Goal: Information Seeking & Learning: Learn about a topic

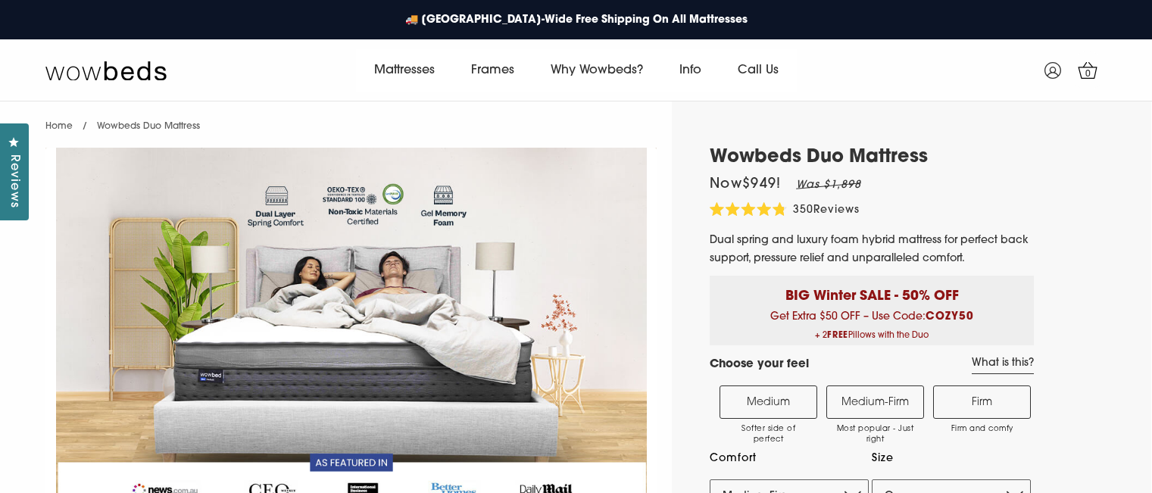
select select "Queen"
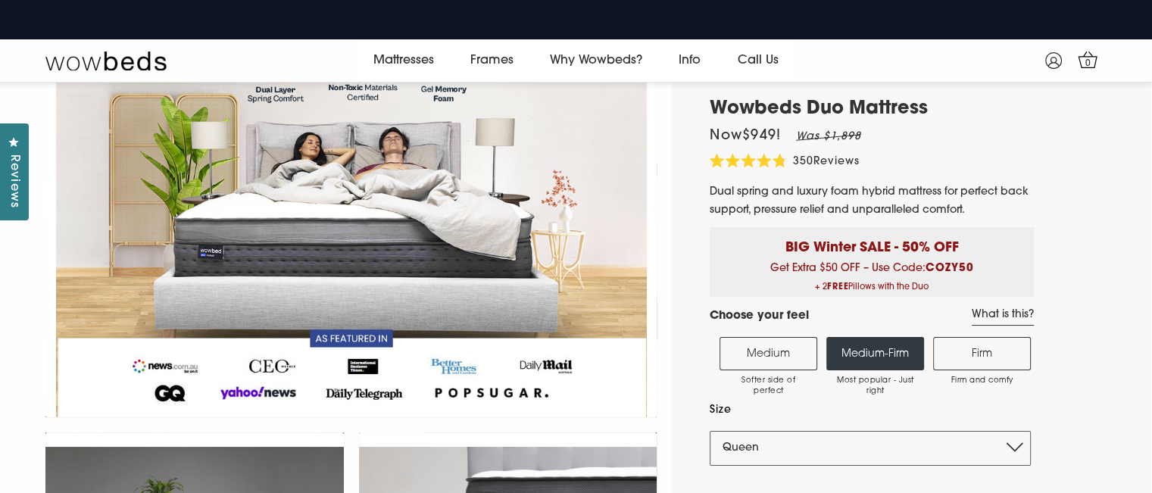
scroll to position [76, 0]
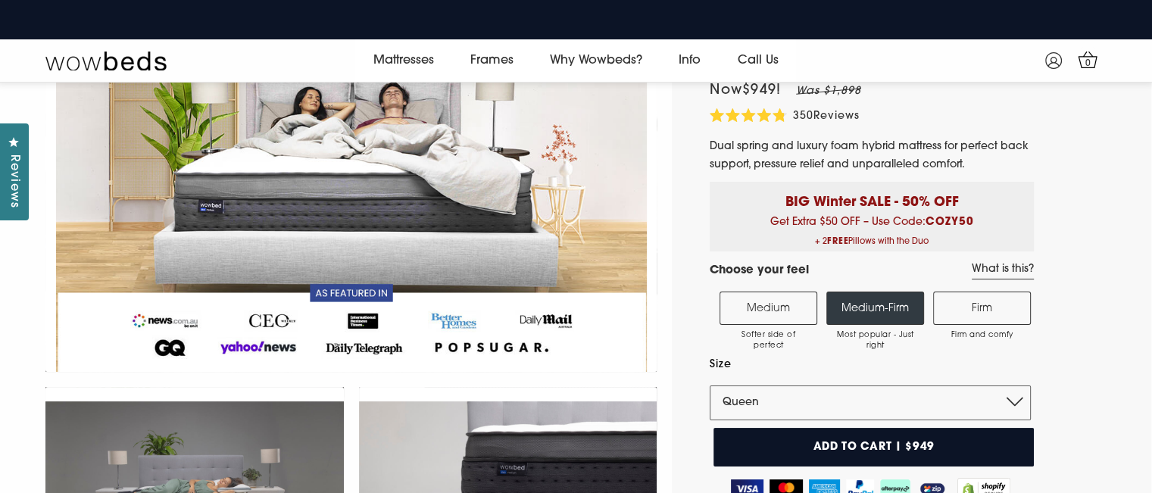
click at [978, 292] on label "Firm Firm and comfy" at bounding box center [982, 308] width 98 height 33
click at [0, 0] on input "Firm Firm and comfy" at bounding box center [0, 0] width 0 height 0
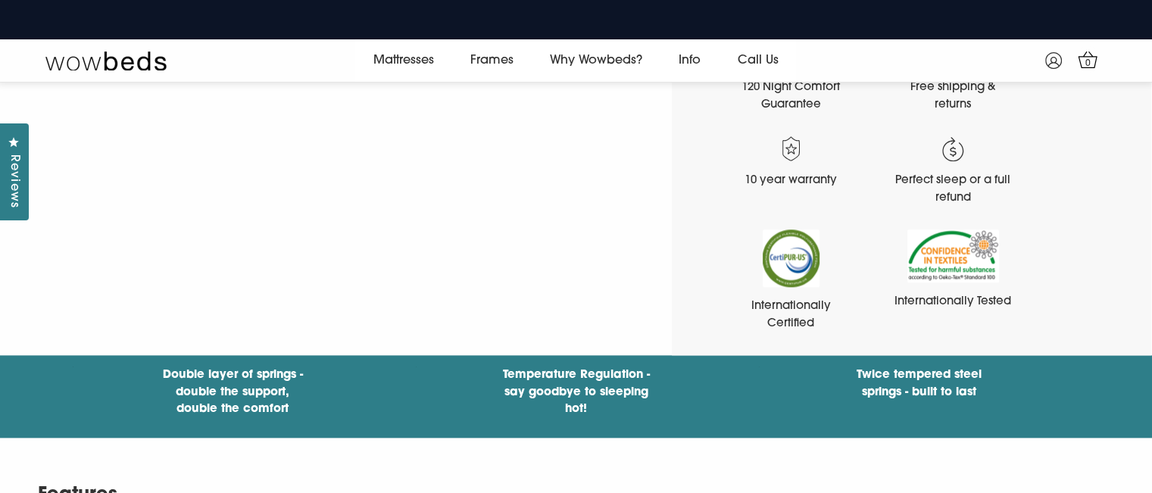
scroll to position [1723, 0]
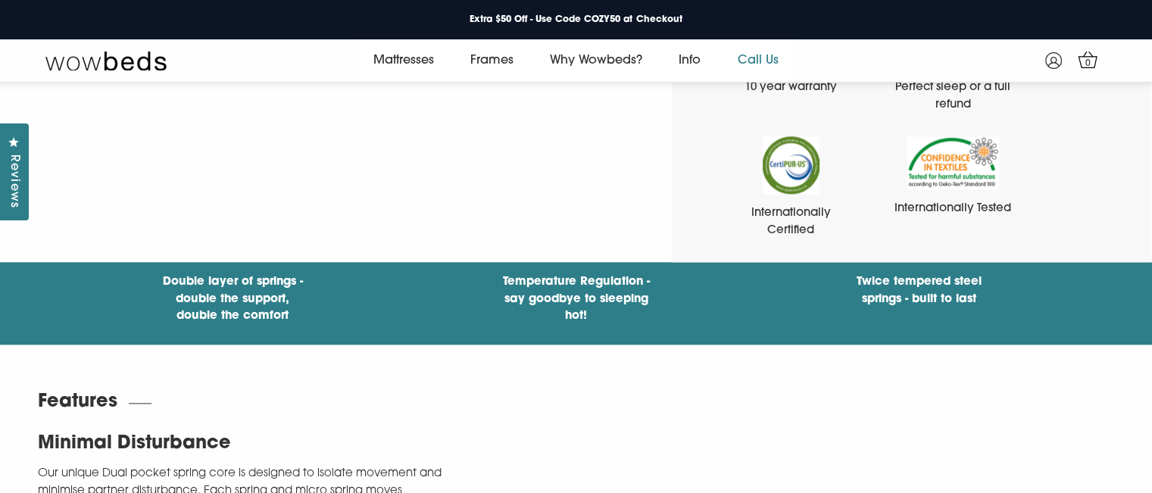
click at [769, 60] on link "Call Us" at bounding box center [757, 60] width 77 height 42
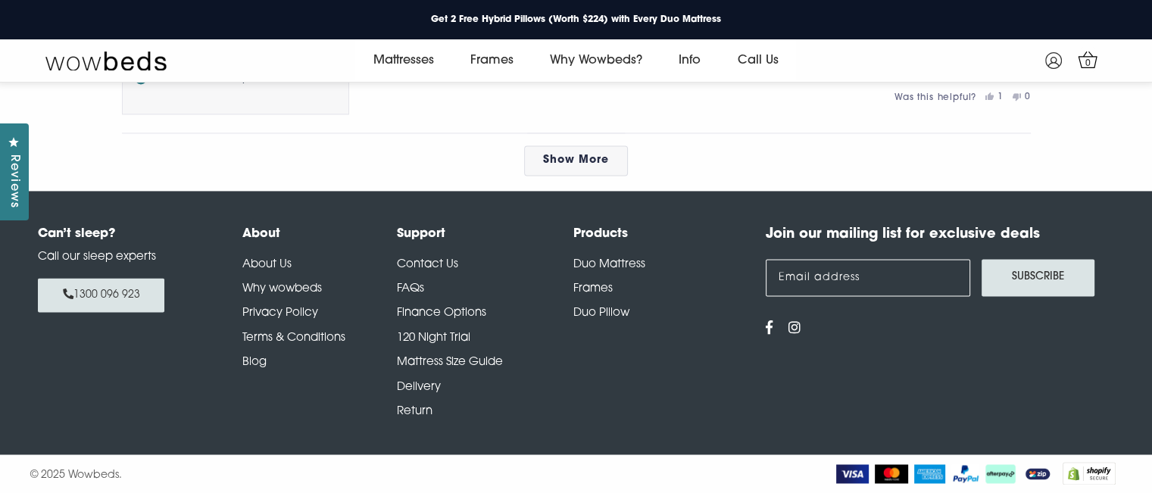
scroll to position [8108, 0]
click at [429, 260] on link "Contact Us" at bounding box center [427, 264] width 61 height 11
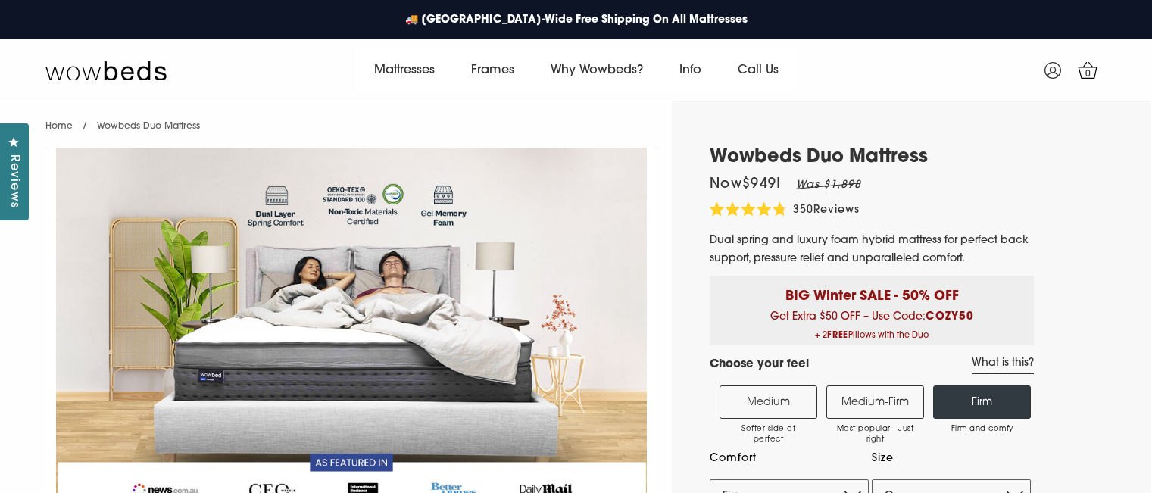
select select "Firm"
select select "Queen"
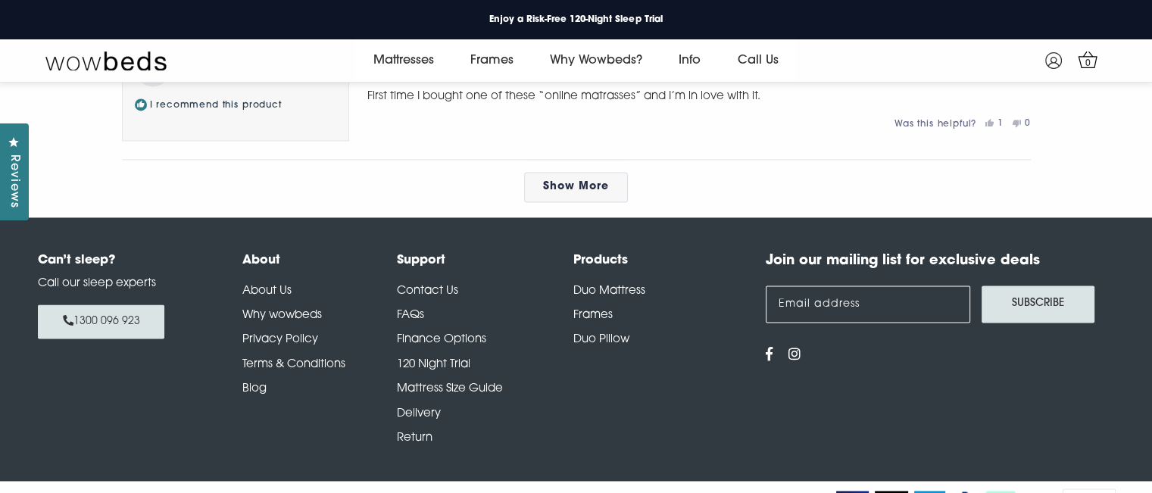
scroll to position [8108, 0]
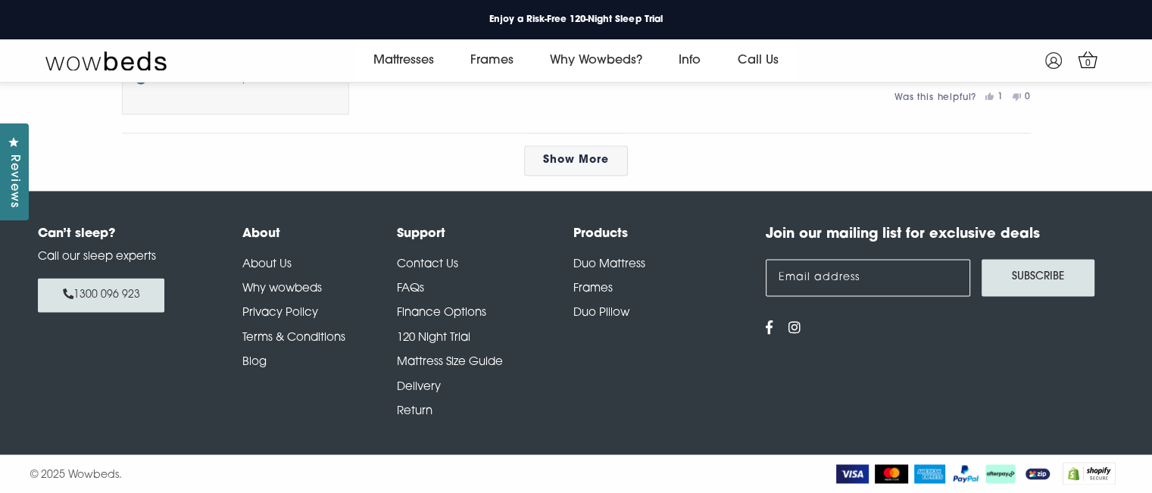
click at [419, 385] on link "Delivery" at bounding box center [419, 387] width 44 height 11
